Goal: Use online tool/utility: Utilize a website feature to perform a specific function

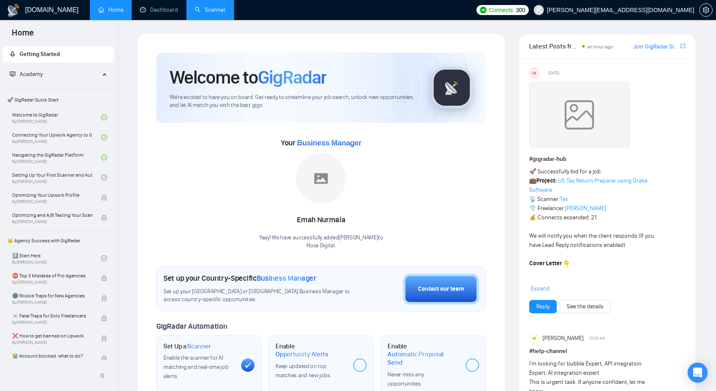
click at [195, 6] on link "Scanner" at bounding box center [210, 9] width 31 height 7
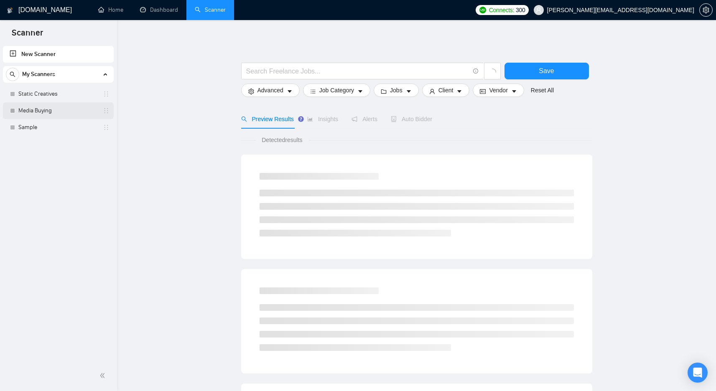
click at [60, 106] on link "Media Buying" at bounding box center [57, 110] width 79 height 17
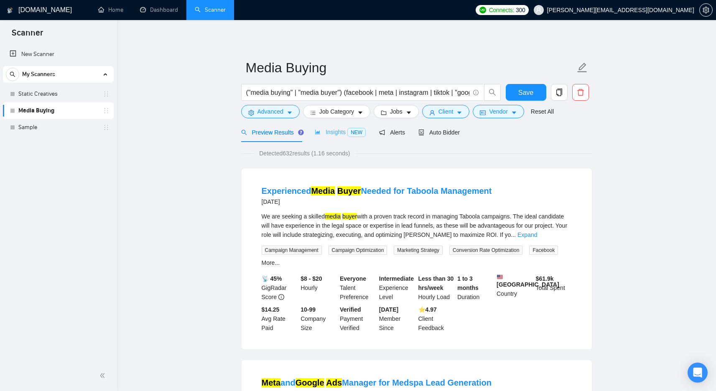
click at [345, 127] on div "Insights NEW" at bounding box center [340, 132] width 51 height 20
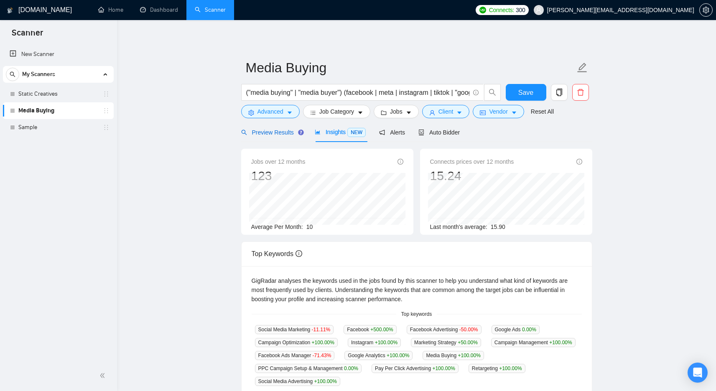
click at [281, 128] on div "Preview Results" at bounding box center [271, 132] width 60 height 9
